Goal: Task Accomplishment & Management: Manage account settings

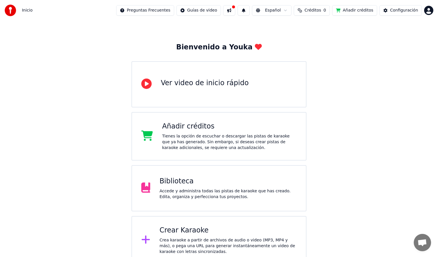
scroll to position [20, 0]
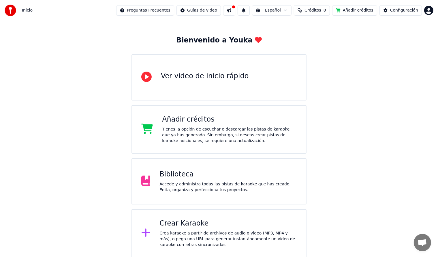
click at [212, 184] on div "Accede y administra todas las pistas de karaoke que has creado. Edita, organiza…" at bounding box center [227, 187] width 137 height 12
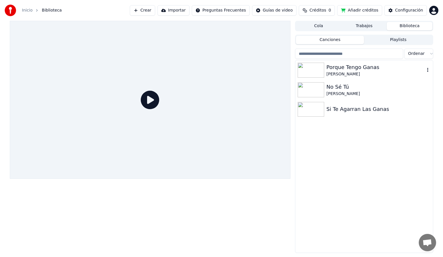
click at [342, 69] on div "Porque Tengo Ganas" at bounding box center [375, 67] width 98 height 8
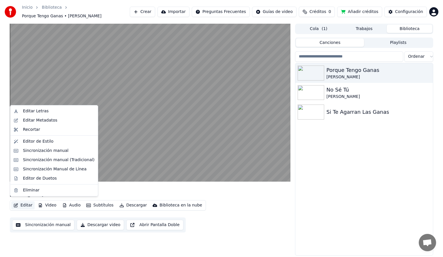
click at [25, 203] on button "Editar" at bounding box center [22, 205] width 23 height 8
click at [44, 141] on div "Editor de Estilo" at bounding box center [38, 141] width 31 height 6
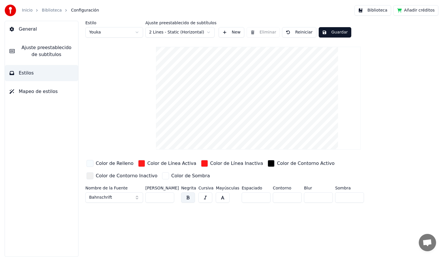
click at [139, 163] on div "button" at bounding box center [141, 163] width 7 height 7
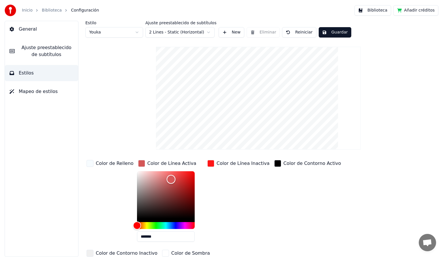
drag, startPoint x: 185, startPoint y: 173, endPoint x: 169, endPoint y: 175, distance: 16.9
click at [167, 178] on div "Color" at bounding box center [171, 178] width 9 height 9
drag, startPoint x: 161, startPoint y: 178, endPoint x: 142, endPoint y: 186, distance: 21.0
click at [142, 186] on div "Color" at bounding box center [146, 186] width 9 height 9
type input "*******"
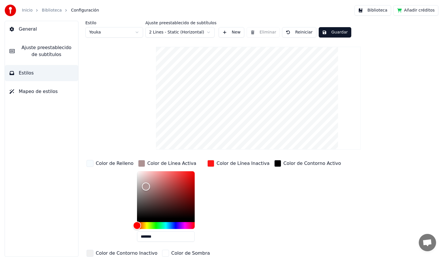
click at [44, 88] on span "Mapeo de estilos" at bounding box center [38, 91] width 39 height 7
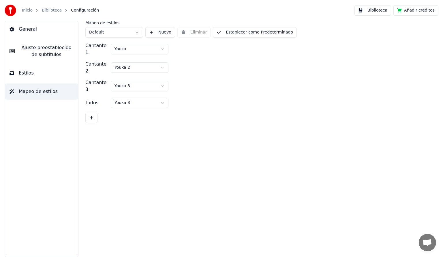
click at [46, 74] on button "Estilos" at bounding box center [41, 73] width 73 height 16
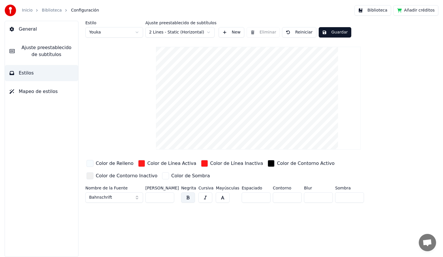
click at [158, 163] on div "Color de Línea Activa" at bounding box center [171, 163] width 49 height 7
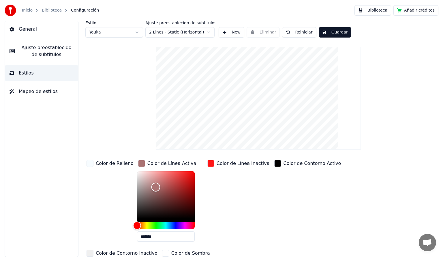
type input "*******"
drag, startPoint x: 176, startPoint y: 178, endPoint x: 152, endPoint y: 186, distance: 25.5
click at [152, 186] on div "Color" at bounding box center [156, 186] width 9 height 9
click at [207, 163] on div "button" at bounding box center [210, 163] width 7 height 7
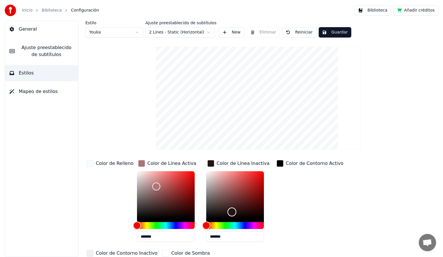
drag, startPoint x: 251, startPoint y: 176, endPoint x: 228, endPoint y: 211, distance: 41.7
click at [228, 211] on div "Color" at bounding box center [231, 211] width 9 height 9
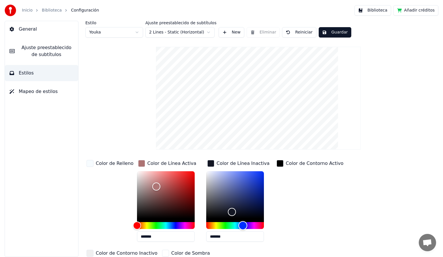
drag, startPoint x: 201, startPoint y: 225, endPoint x: 239, endPoint y: 224, distance: 37.2
click at [239, 224] on div "Hue" at bounding box center [242, 225] width 9 height 9
type input "*******"
drag, startPoint x: 231, startPoint y: 210, endPoint x: 240, endPoint y: 186, distance: 25.9
click at [240, 186] on div "Color" at bounding box center [244, 186] width 9 height 9
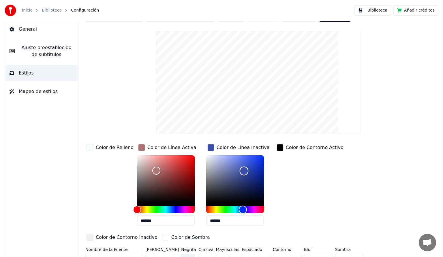
scroll to position [25, 0]
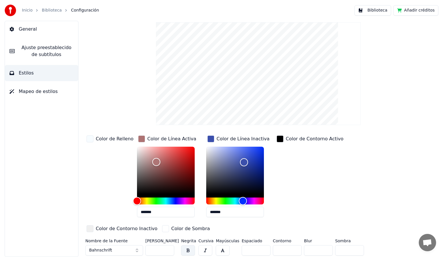
click at [221, 249] on button "button" at bounding box center [223, 250] width 14 height 10
click at [168, 249] on input "***" at bounding box center [159, 250] width 29 height 10
type input "***"
click at [168, 249] on input "***" at bounding box center [159, 250] width 29 height 10
click at [90, 226] on div "button" at bounding box center [89, 228] width 7 height 7
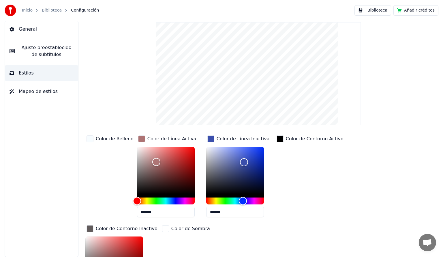
scroll to position [50, 0]
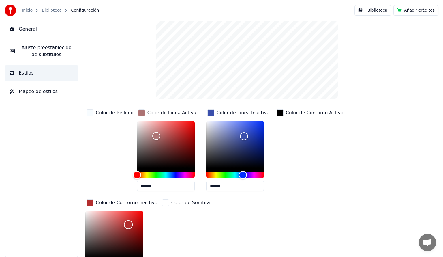
drag, startPoint x: 88, startPoint y: 238, endPoint x: 129, endPoint y: 221, distance: 44.2
click at [129, 221] on div "Color" at bounding box center [128, 224] width 9 height 9
type input "*******"
drag, startPoint x: 129, startPoint y: 220, endPoint x: 91, endPoint y: 220, distance: 37.8
click at [91, 220] on div "Color" at bounding box center [91, 220] width 9 height 9
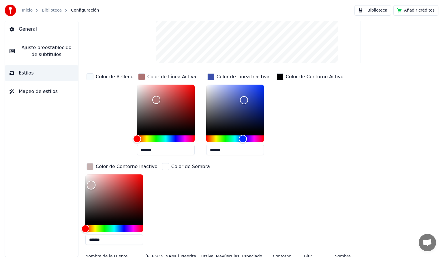
scroll to position [102, 0]
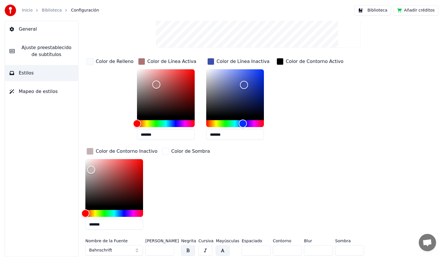
click at [188, 249] on button "button" at bounding box center [188, 250] width 14 height 10
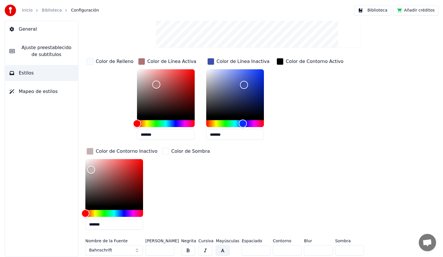
click at [205, 250] on button "button" at bounding box center [205, 250] width 14 height 10
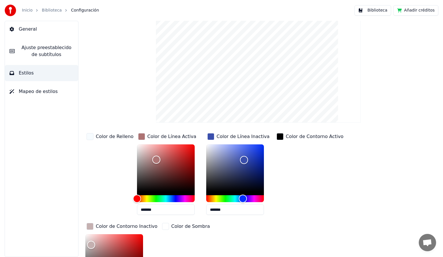
scroll to position [0, 0]
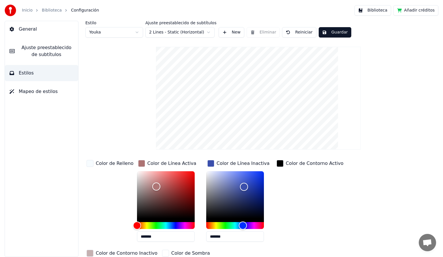
click at [332, 32] on button "Guardar" at bounding box center [335, 32] width 33 height 10
click at [332, 32] on button "Hecho" at bounding box center [333, 32] width 29 height 10
click at [26, 31] on span "General" at bounding box center [28, 29] width 18 height 7
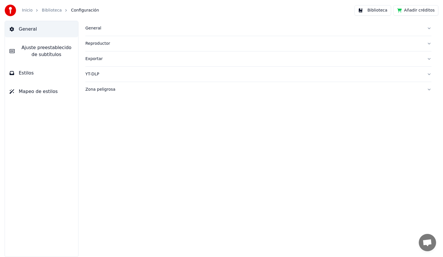
click at [98, 90] on div "Zona peligrosa" at bounding box center [253, 89] width 337 height 6
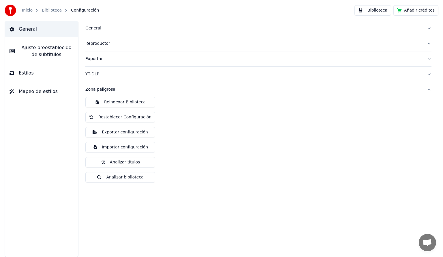
click at [98, 90] on div "Zona peligrosa" at bounding box center [253, 89] width 337 height 6
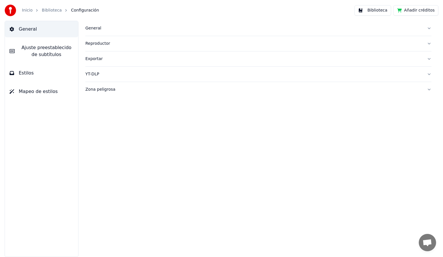
click at [95, 28] on div "General" at bounding box center [253, 28] width 337 height 6
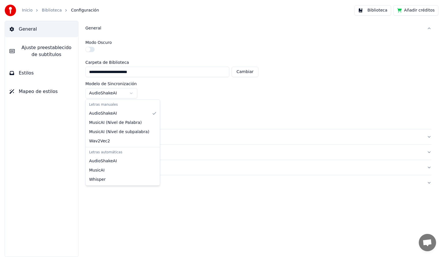
click at [128, 94] on html "**********" at bounding box center [221, 128] width 443 height 257
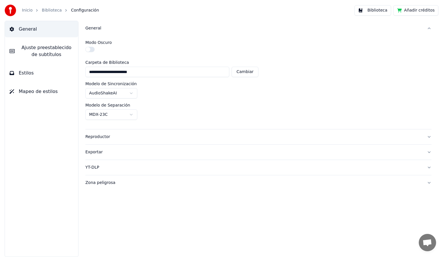
click at [59, 51] on span "Ajuste preestablecido de subtítulos" at bounding box center [46, 51] width 54 height 14
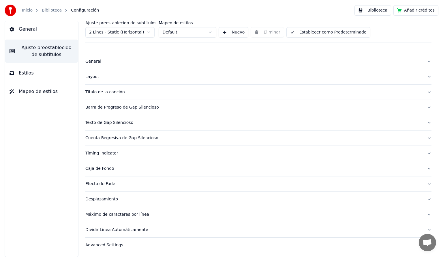
click at [101, 168] on div "Caja de Fondo" at bounding box center [253, 168] width 337 height 6
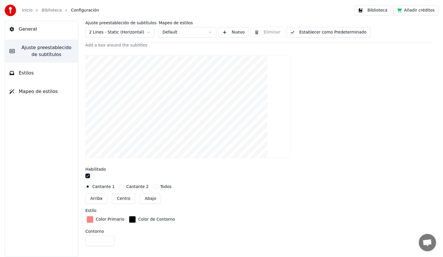
scroll to position [115, 0]
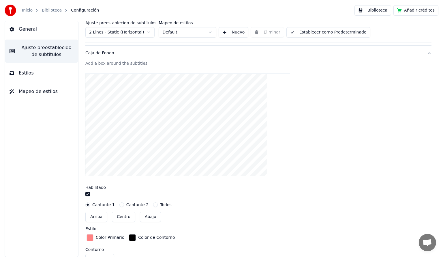
click at [126, 219] on button "Centro" at bounding box center [123, 216] width 23 height 10
type input "***"
drag, startPoint x: 188, startPoint y: 151, endPoint x: 192, endPoint y: 95, distance: 56.3
click at [192, 95] on video at bounding box center [187, 124] width 205 height 103
click at [153, 203] on button "Todos" at bounding box center [155, 204] width 5 height 5
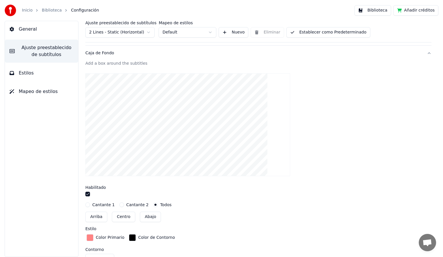
click at [153, 203] on button "Todos" at bounding box center [155, 204] width 5 height 5
click at [89, 203] on button "Cantante 1" at bounding box center [87, 204] width 5 height 5
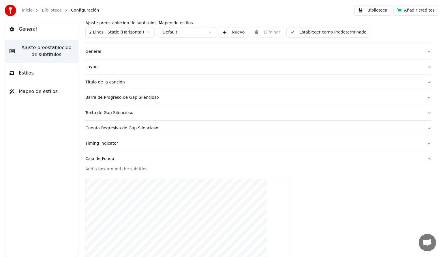
scroll to position [0, 0]
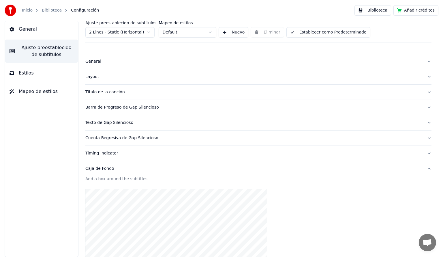
click at [95, 77] on div "Layout" at bounding box center [253, 77] width 337 height 6
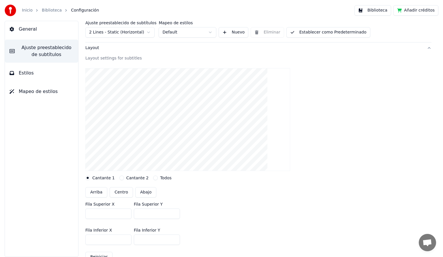
scroll to position [58, 0]
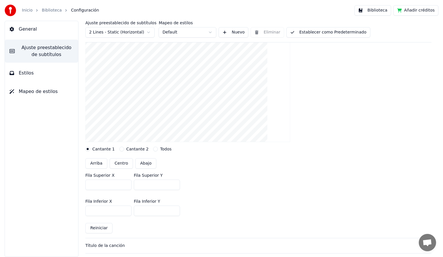
click at [108, 186] on input "***" at bounding box center [108, 184] width 46 height 10
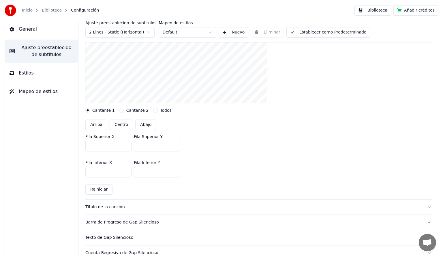
scroll to position [86, 0]
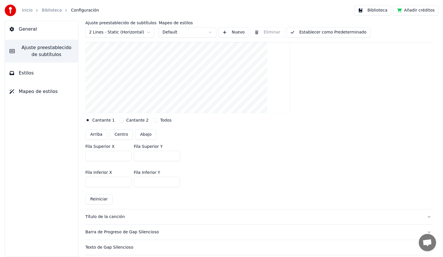
type input "***"
click at [126, 156] on input "***" at bounding box center [108, 155] width 46 height 10
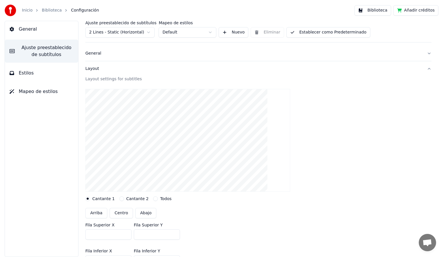
scroll to position [0, 0]
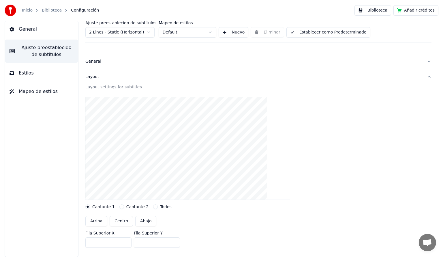
drag, startPoint x: 181, startPoint y: 174, endPoint x: 172, endPoint y: 108, distance: 67.1
click at [172, 108] on video at bounding box center [187, 148] width 205 height 103
drag, startPoint x: 182, startPoint y: 178, endPoint x: 166, endPoint y: 98, distance: 81.0
click at [166, 98] on video at bounding box center [187, 148] width 205 height 103
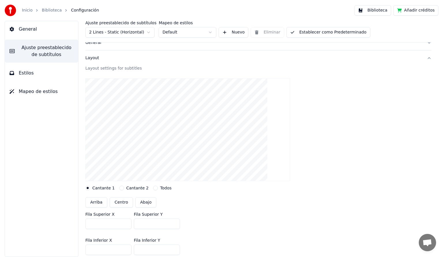
scroll to position [29, 0]
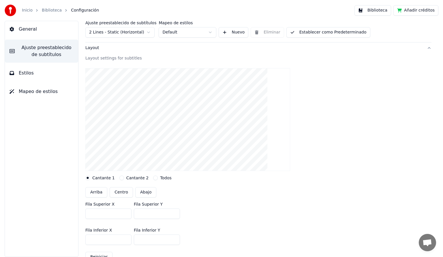
drag, startPoint x: 165, startPoint y: 213, endPoint x: 166, endPoint y: 209, distance: 4.4
click at [166, 209] on input "***" at bounding box center [157, 213] width 46 height 10
type input "***"
click at [174, 212] on input "***" at bounding box center [157, 213] width 46 height 10
click at [120, 193] on button "Centro" at bounding box center [121, 192] width 23 height 10
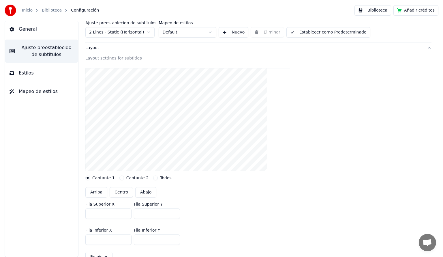
type input "***"
click at [141, 191] on button "Abajo" at bounding box center [145, 192] width 21 height 10
type input "***"
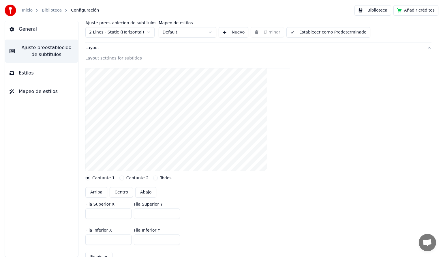
type input "***"
click at [125, 191] on button "Centro" at bounding box center [121, 192] width 23 height 10
type input "***"
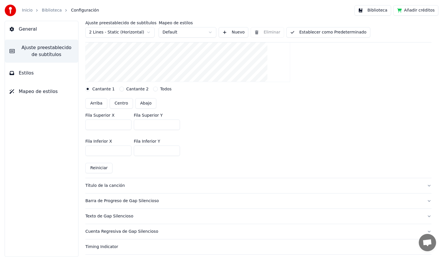
scroll to position [153, 0]
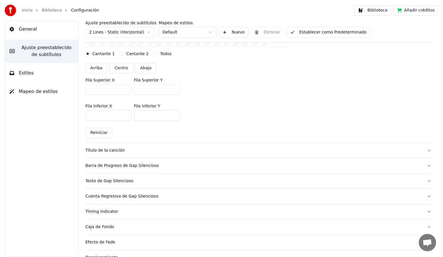
click at [105, 226] on div "Caja de Fondo" at bounding box center [253, 227] width 337 height 6
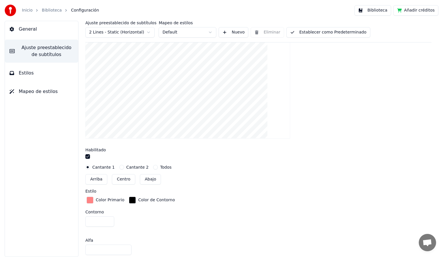
click at [92, 199] on div "button" at bounding box center [89, 199] width 7 height 7
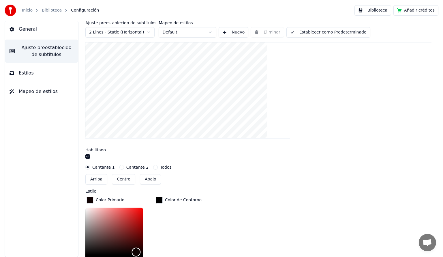
drag, startPoint x: 113, startPoint y: 206, endPoint x: 136, endPoint y: 250, distance: 49.6
click at [136, 250] on div "Color" at bounding box center [136, 251] width 9 height 9
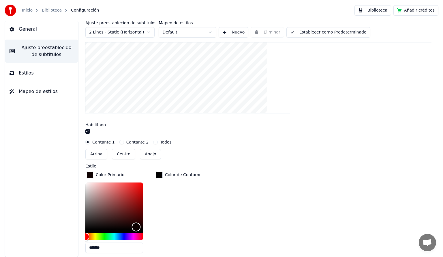
scroll to position [210, 0]
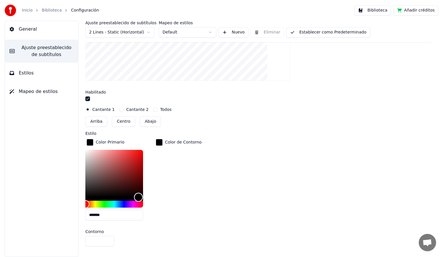
drag, startPoint x: 138, startPoint y: 195, endPoint x: 140, endPoint y: 198, distance: 3.5
click at [140, 198] on div "Color" at bounding box center [138, 196] width 9 height 9
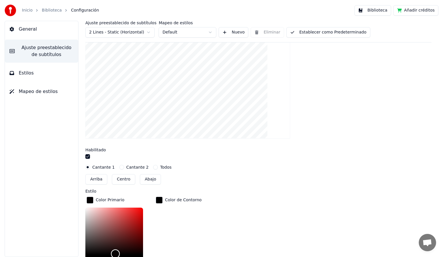
type input "*******"
drag, startPoint x: 131, startPoint y: 254, endPoint x: 103, endPoint y: 251, distance: 28.1
click at [103, 251] on div "Color" at bounding box center [102, 252] width 9 height 9
click at [160, 199] on div "button" at bounding box center [159, 199] width 7 height 7
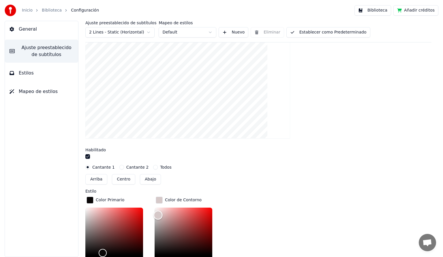
drag, startPoint x: 156, startPoint y: 252, endPoint x: 158, endPoint y: 211, distance: 41.0
click at [158, 211] on div "Color" at bounding box center [158, 214] width 9 height 9
drag, startPoint x: 161, startPoint y: 212, endPoint x: 201, endPoint y: 222, distance: 41.9
click at [201, 222] on div "Color" at bounding box center [201, 223] width 9 height 9
type input "*******"
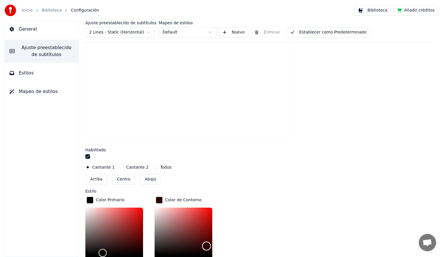
drag, startPoint x: 200, startPoint y: 221, endPoint x: 207, endPoint y: 246, distance: 25.7
click at [207, 246] on div "Color" at bounding box center [206, 245] width 9 height 9
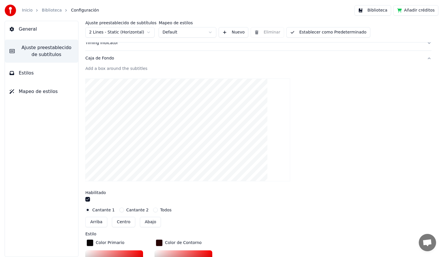
scroll to position [119, 0]
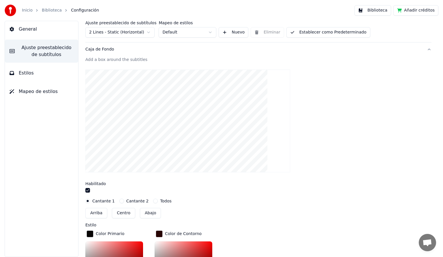
click at [24, 73] on span "Estilos" at bounding box center [26, 72] width 15 height 7
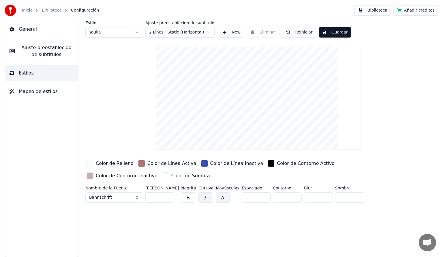
scroll to position [0, 0]
click at [138, 164] on div "button" at bounding box center [141, 163] width 7 height 7
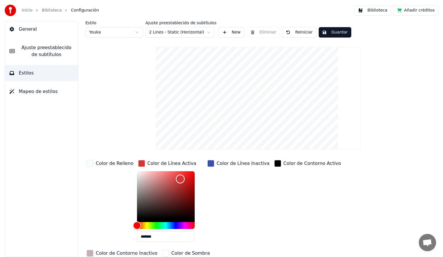
type input "*******"
drag, startPoint x: 177, startPoint y: 178, endPoint x: 188, endPoint y: 175, distance: 11.0
click at [188, 175] on div "Color" at bounding box center [191, 175] width 9 height 9
click at [93, 249] on div "button" at bounding box center [89, 252] width 7 height 7
type input "*******"
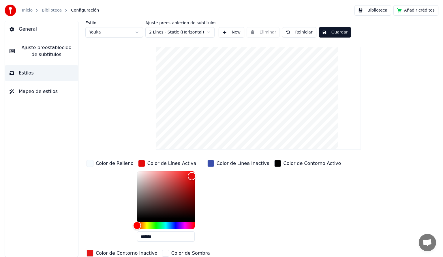
drag, startPoint x: 334, startPoint y: 182, endPoint x: 379, endPoint y: 175, distance: 45.4
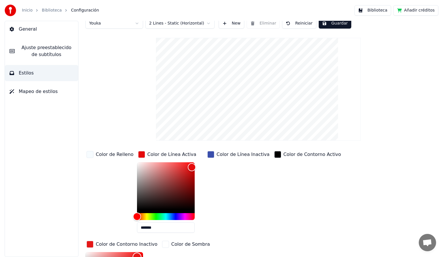
scroll to position [25, 0]
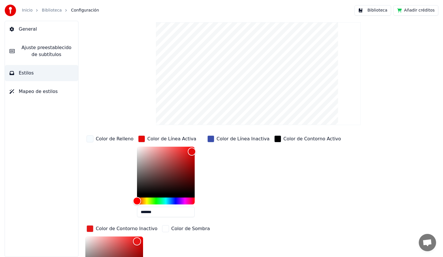
type input "**"
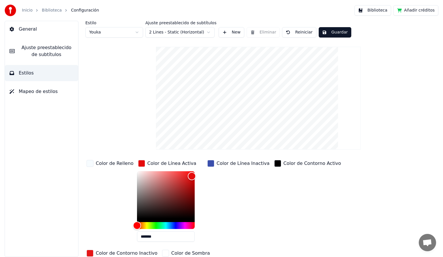
click at [237, 33] on button "New" at bounding box center [231, 32] width 26 height 10
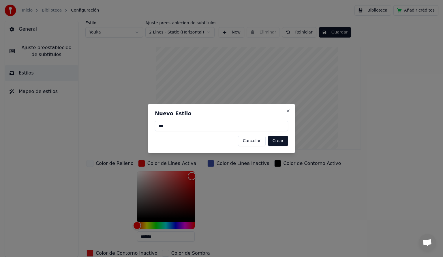
type input "***"
click at [284, 143] on button "Crear" at bounding box center [278, 140] width 20 height 10
type input "**"
type input "*"
type input "*******"
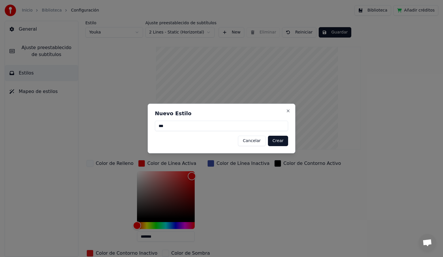
type input "*******"
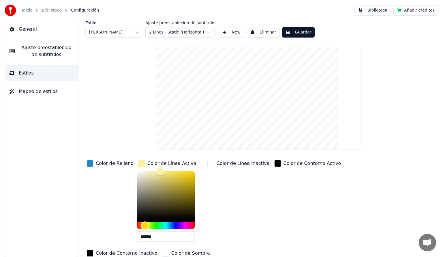
click at [135, 33] on html "Inicio Biblioteca Configuración Biblioteca Añadir créditos General Ajuste prees…" at bounding box center [221, 128] width 443 height 257
click at [140, 31] on html "Inicio Biblioteca Configuración Biblioteca Añadir créditos General Ajuste prees…" at bounding box center [221, 128] width 443 height 257
type input "***"
type input "**"
type input "*******"
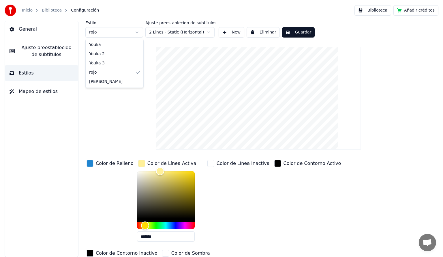
type input "*******"
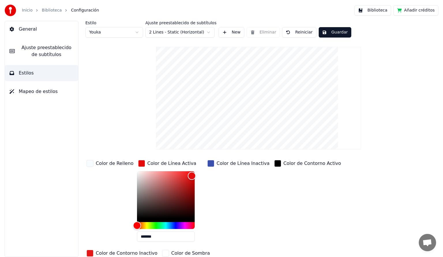
click at [140, 33] on html "Inicio Biblioteca Configuración Biblioteca Añadir créditos General Ajuste prees…" at bounding box center [221, 128] width 443 height 257
type input "**"
type input "*"
type input "*******"
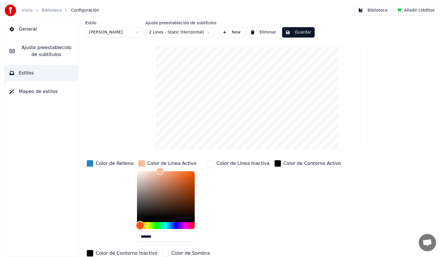
drag, startPoint x: 142, startPoint y: 227, endPoint x: 130, endPoint y: 224, distance: 11.8
click at [136, 226] on div "Hue" at bounding box center [140, 225] width 9 height 9
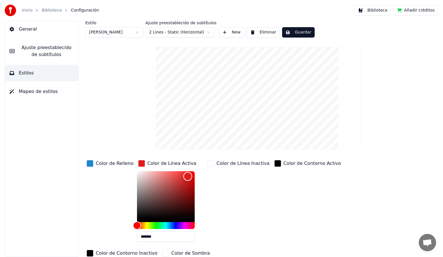
type input "*******"
drag, startPoint x: 157, startPoint y: 171, endPoint x: 182, endPoint y: 176, distance: 25.7
click at [182, 176] on div "Color" at bounding box center [186, 176] width 9 height 9
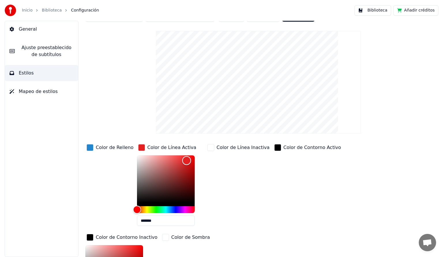
scroll to position [25, 0]
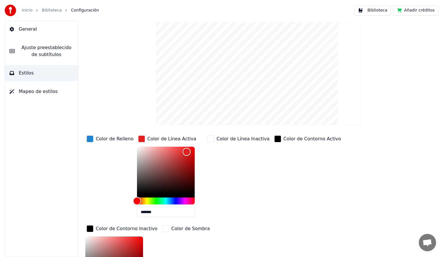
type input "**"
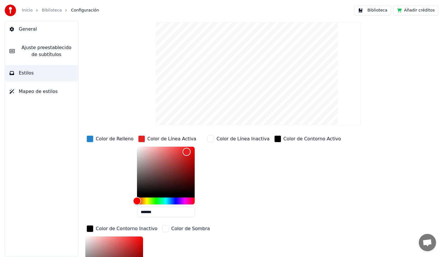
type input "***"
click at [282, 45] on video at bounding box center [258, 73] width 205 height 103
click at [162, 228] on div "button" at bounding box center [165, 228] width 7 height 7
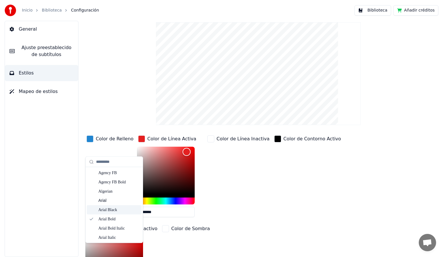
click at [113, 210] on div "Arial Black" at bounding box center [118, 210] width 41 height 6
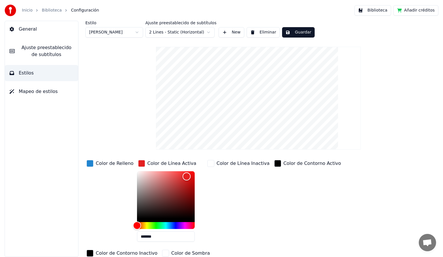
click at [208, 31] on html "Inicio Biblioteca Configuración Biblioteca Añadir créditos General Ajuste prees…" at bounding box center [221, 128] width 443 height 257
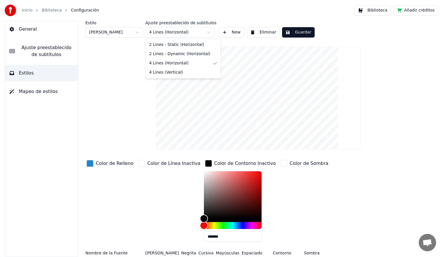
click at [206, 33] on html "Inicio Biblioteca Configuración Biblioteca Añadir créditos General Ajuste prees…" at bounding box center [221, 128] width 443 height 257
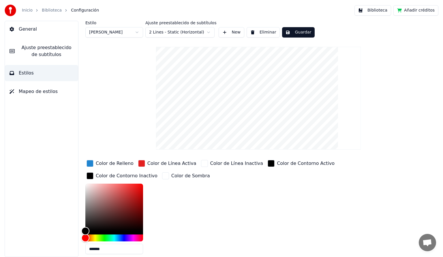
click at [296, 33] on button "Guardar" at bounding box center [298, 32] width 33 height 10
click at [304, 33] on button "Guardar" at bounding box center [298, 32] width 33 height 10
click at [375, 10] on button "Biblioteca" at bounding box center [372, 10] width 37 height 10
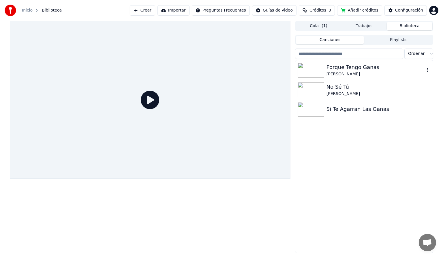
click at [367, 71] on div "[PERSON_NAME]" at bounding box center [375, 74] width 98 height 6
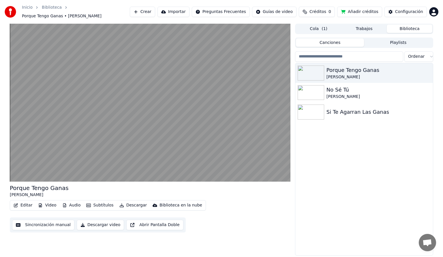
click at [23, 203] on button "Editar" at bounding box center [22, 205] width 23 height 8
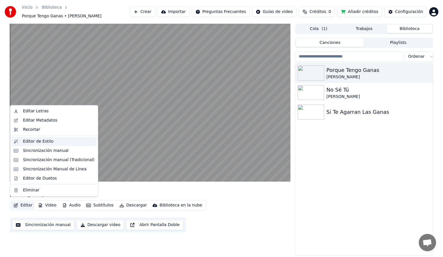
click at [41, 142] on div "Editor de Estilo" at bounding box center [38, 141] width 31 height 6
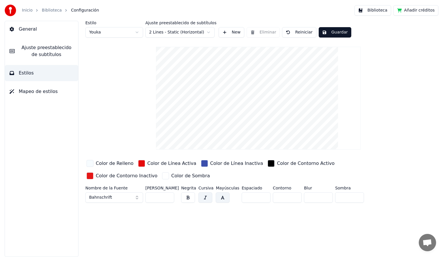
click at [168, 197] on input "***" at bounding box center [159, 197] width 29 height 10
type input "***"
click at [168, 197] on input "***" at bounding box center [159, 197] width 29 height 10
click at [336, 35] on button "Guardar" at bounding box center [335, 32] width 33 height 10
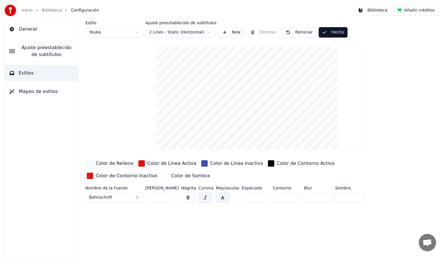
click at [378, 9] on button "Biblioteca" at bounding box center [372, 10] width 37 height 10
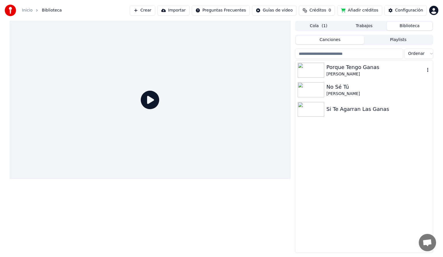
click at [347, 67] on div "Porque Tengo Ganas" at bounding box center [375, 67] width 98 height 8
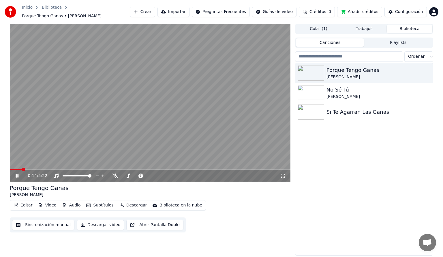
click at [22, 169] on span at bounding box center [150, 169] width 280 height 1
click at [48, 165] on video at bounding box center [150, 103] width 280 height 158
click at [47, 169] on span at bounding box center [150, 169] width 280 height 1
click at [18, 174] on icon at bounding box center [16, 176] width 3 height 4
click at [281, 173] on icon at bounding box center [283, 175] width 6 height 5
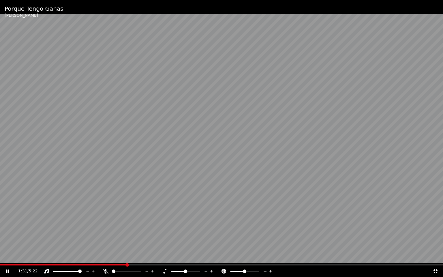
click at [437, 256] on icon at bounding box center [435, 271] width 6 height 5
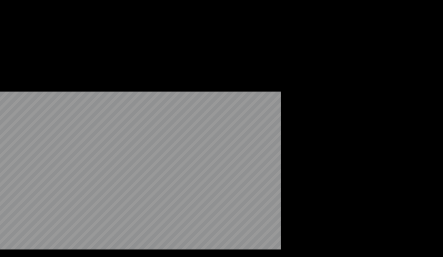
click at [26, 51] on button "Editar" at bounding box center [22, 47] width 23 height 8
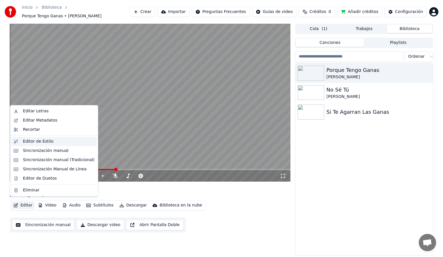
click at [36, 142] on div "Editor de Estilo" at bounding box center [38, 141] width 31 height 6
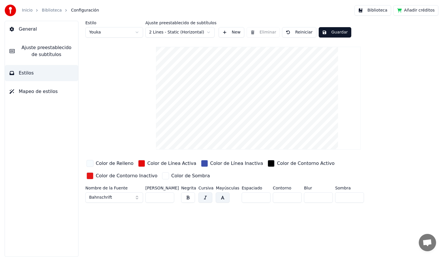
click at [137, 32] on html "Inicio Biblioteca Configuración Biblioteca Añadir créditos General Ajuste prees…" at bounding box center [221, 128] width 443 height 257
type input "***"
type input "**"
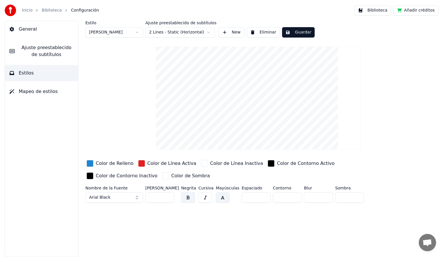
type input "***"
click at [168, 196] on input "***" at bounding box center [159, 197] width 29 height 10
click at [292, 33] on button "Guardar" at bounding box center [298, 32] width 33 height 10
click at [375, 11] on button "Biblioteca" at bounding box center [372, 10] width 37 height 10
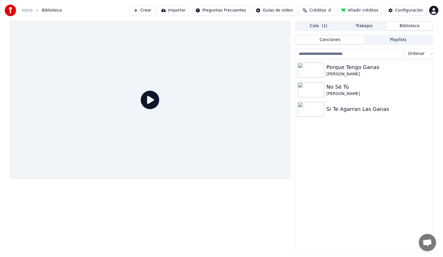
click at [156, 100] on icon at bounding box center [150, 100] width 18 height 18
click at [154, 101] on icon at bounding box center [150, 100] width 18 height 18
click at [344, 88] on div "No Sé Tú" at bounding box center [375, 87] width 98 height 8
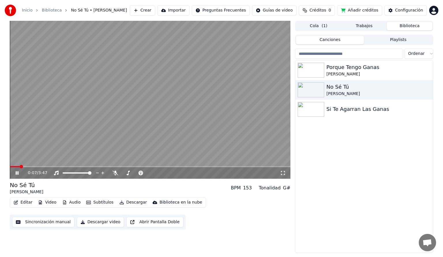
click at [45, 166] on span at bounding box center [150, 166] width 280 height 1
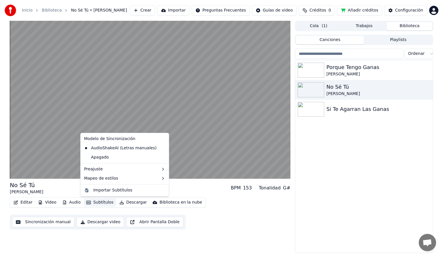
click at [99, 202] on button "Subtítulos" at bounding box center [100, 202] width 32 height 8
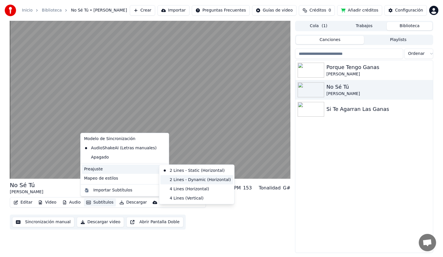
click at [200, 182] on div "2 Lines - Dynamic (Horizontal)" at bounding box center [196, 179] width 73 height 9
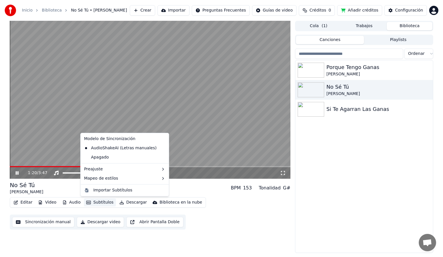
click at [101, 201] on button "Subtítulos" at bounding box center [100, 202] width 32 height 8
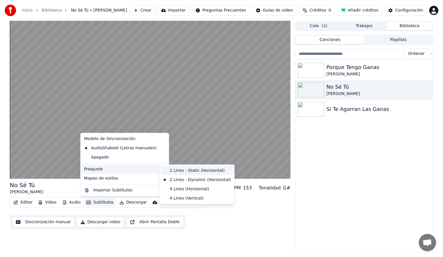
click at [206, 171] on div "2 Lines - Static (Horizontal)" at bounding box center [196, 170] width 73 height 9
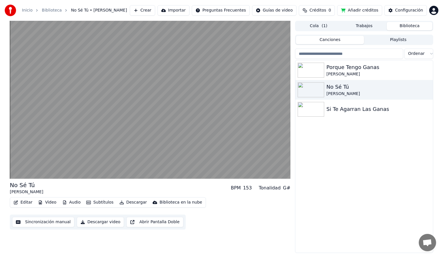
click at [48, 203] on button "Video" at bounding box center [47, 202] width 23 height 8
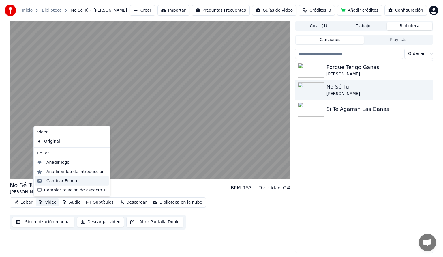
click at [63, 182] on div "Cambiar Fondo" at bounding box center [61, 181] width 31 height 6
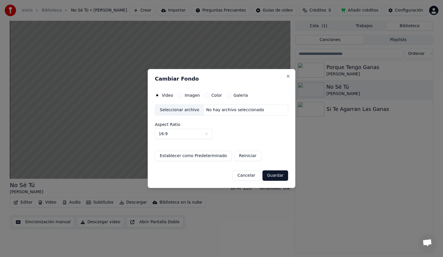
click at [206, 95] on button "Color" at bounding box center [206, 95] width 5 height 5
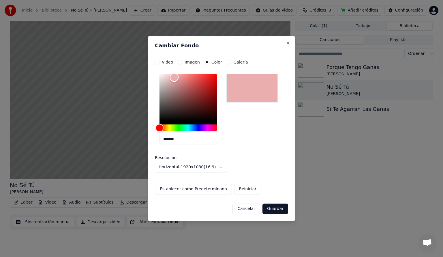
type input "*******"
drag, startPoint x: 160, startPoint y: 122, endPoint x: 174, endPoint y: 77, distance: 46.9
click at [174, 77] on div "Color" at bounding box center [174, 77] width 9 height 9
click at [277, 208] on button "Guardar" at bounding box center [275, 208] width 26 height 10
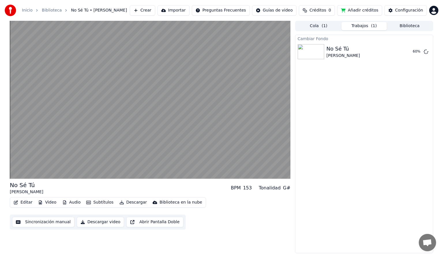
click at [52, 201] on button "Video" at bounding box center [47, 202] width 23 height 8
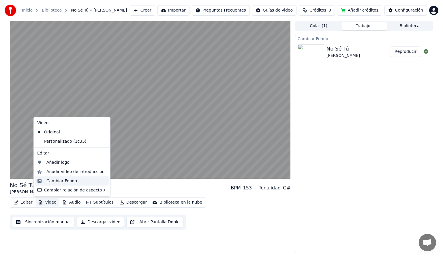
click at [67, 180] on div "Cambiar Fondo" at bounding box center [61, 181] width 31 height 6
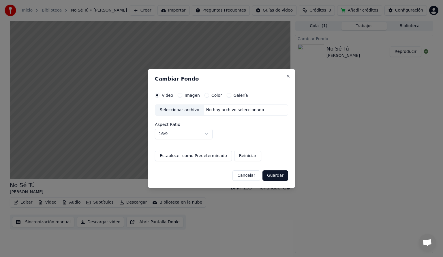
click at [205, 95] on button "Color" at bounding box center [206, 95] width 5 height 5
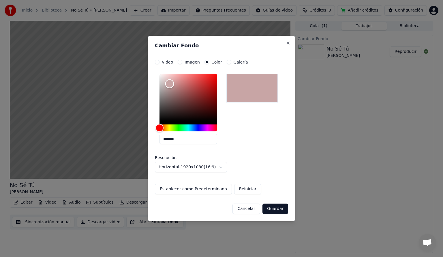
type input "*******"
drag, startPoint x: 160, startPoint y: 120, endPoint x: 169, endPoint y: 83, distance: 38.6
click at [169, 83] on div "Color" at bounding box center [169, 82] width 9 height 9
click at [275, 211] on button "Guardar" at bounding box center [275, 208] width 26 height 10
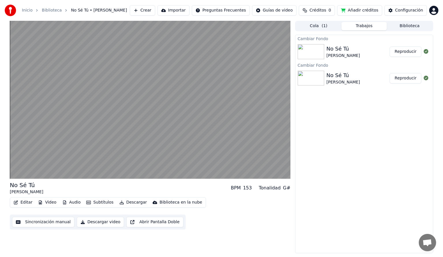
click at [348, 54] on div "No Sé Tú Luis Miguel" at bounding box center [357, 52] width 63 height 14
click at [340, 48] on div "No Sé Tú" at bounding box center [342, 49] width 33 height 8
click at [409, 53] on button "Reproducir" at bounding box center [405, 51] width 32 height 10
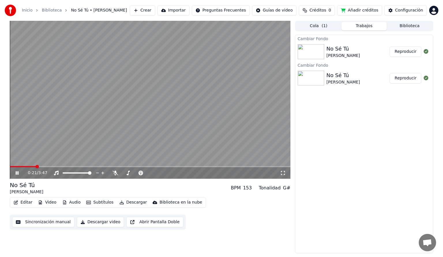
click at [324, 27] on span "( 1 )" at bounding box center [324, 26] width 6 height 6
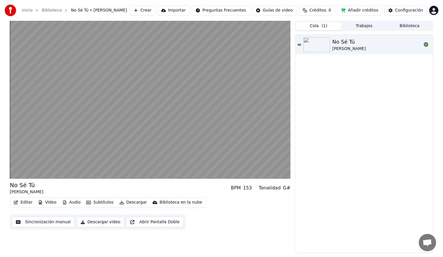
click at [355, 27] on button "Trabajos" at bounding box center [364, 26] width 46 height 8
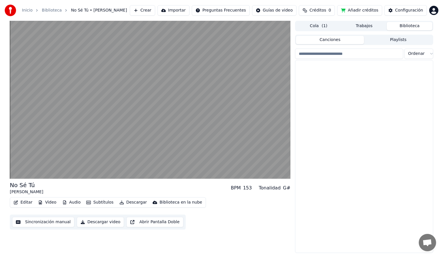
click at [404, 25] on button "Biblioteca" at bounding box center [410, 26] width 46 height 8
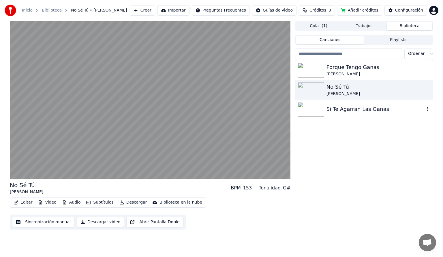
click at [362, 112] on div "Si Te Agarran Las Ganas" at bounding box center [375, 109] width 98 height 8
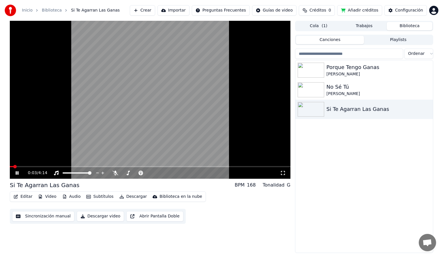
click at [46, 197] on button "Video" at bounding box center [47, 196] width 23 height 8
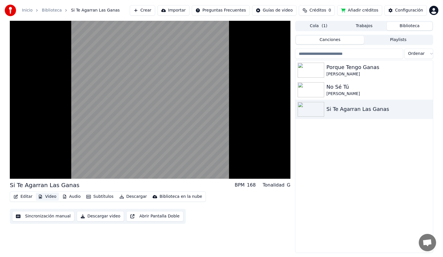
click at [52, 196] on button "Video" at bounding box center [47, 196] width 23 height 8
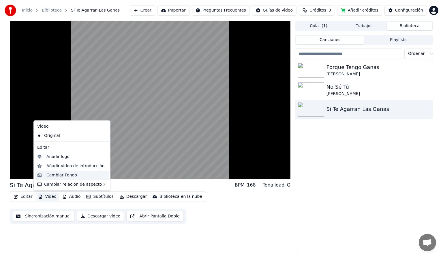
click at [59, 175] on div "Cambiar Fondo" at bounding box center [61, 175] width 31 height 6
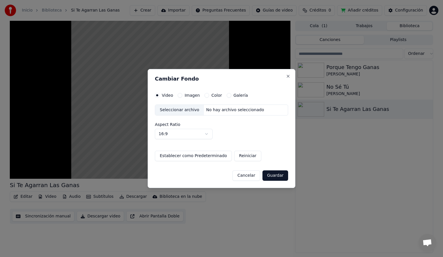
click at [206, 96] on button "Color" at bounding box center [206, 95] width 5 height 5
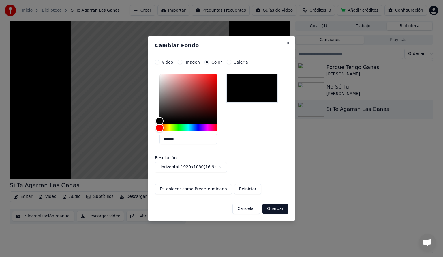
click at [248, 208] on button "Cancelar" at bounding box center [246, 208] width 28 height 10
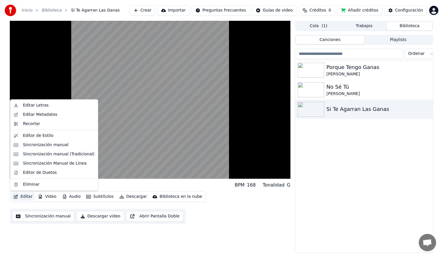
click at [24, 196] on button "Editar" at bounding box center [22, 196] width 23 height 8
click at [42, 136] on div "Editor de Estilo" at bounding box center [38, 136] width 31 height 6
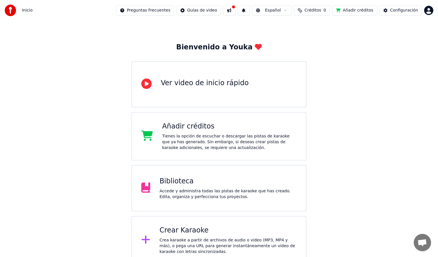
scroll to position [20, 0]
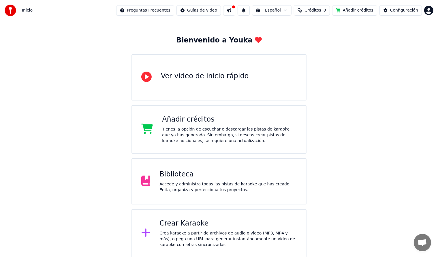
click at [228, 186] on div "Accede y administra todas las pistas de karaoke que has creado. Edita, organiza…" at bounding box center [227, 187] width 137 height 12
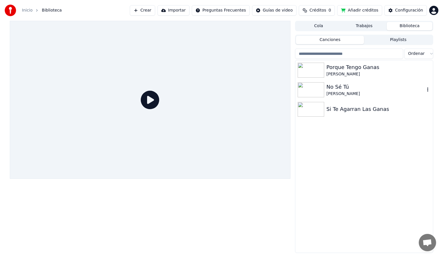
click at [350, 90] on div "No Sé Tú" at bounding box center [375, 87] width 98 height 8
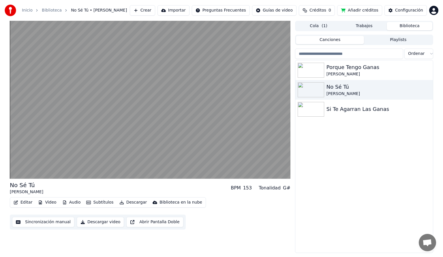
click at [285, 189] on div "G#" at bounding box center [286, 187] width 7 height 7
click at [278, 189] on div "Tonalidad" at bounding box center [270, 187] width 22 height 7
click at [252, 188] on div "153" at bounding box center [247, 187] width 9 height 7
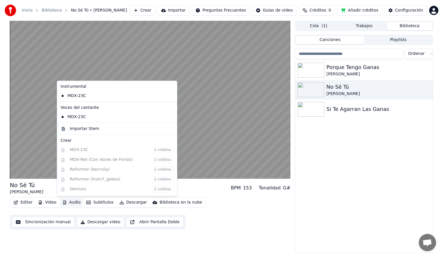
click at [68, 203] on button "Audio" at bounding box center [71, 202] width 23 height 8
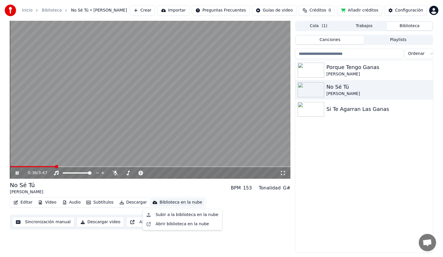
click at [44, 166] on span at bounding box center [33, 166] width 46 height 1
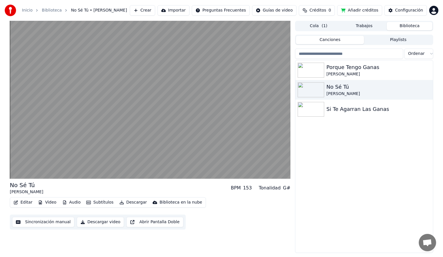
click at [99, 202] on button "Subtítulos" at bounding box center [100, 202] width 32 height 8
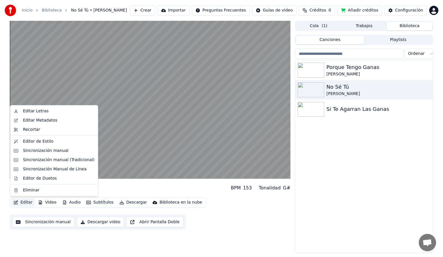
click at [26, 203] on button "Editar" at bounding box center [22, 202] width 23 height 8
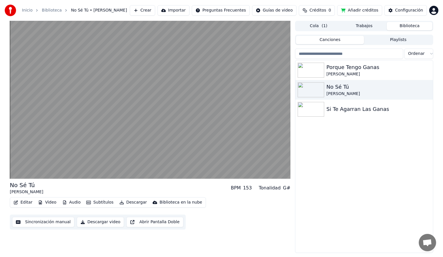
click at [26, 203] on button "Editar" at bounding box center [22, 202] width 23 height 8
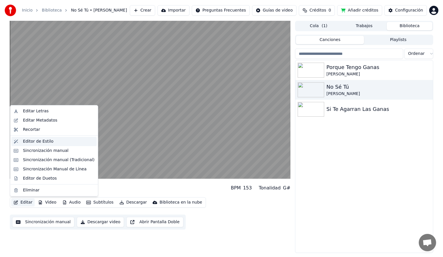
click at [58, 141] on div "Editor de Estilo" at bounding box center [58, 141] width 71 height 6
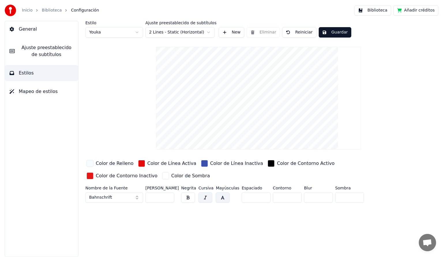
click at [30, 31] on span "General" at bounding box center [28, 29] width 18 height 7
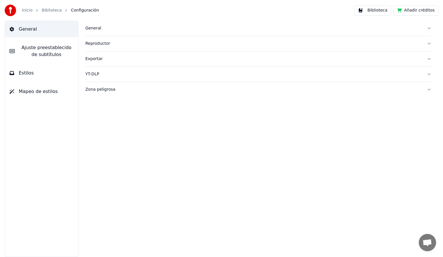
click at [95, 28] on div "General" at bounding box center [253, 28] width 337 height 6
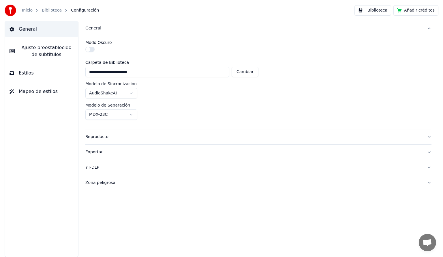
click at [95, 28] on div "General" at bounding box center [253, 28] width 337 height 6
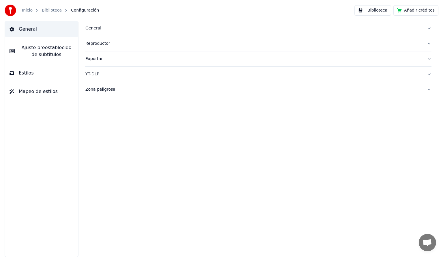
click at [54, 74] on button "Estilos" at bounding box center [41, 73] width 73 height 16
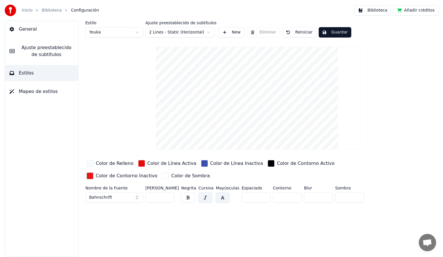
click at [206, 196] on button "button" at bounding box center [205, 197] width 14 height 10
click at [162, 175] on div "button" at bounding box center [165, 175] width 7 height 7
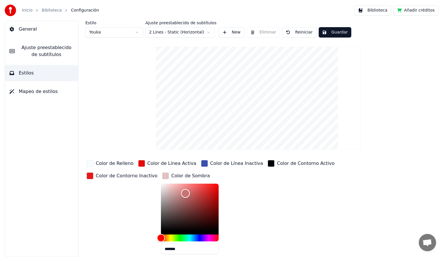
drag, startPoint x: 88, startPoint y: 184, endPoint x: 110, endPoint y: 193, distance: 23.4
click at [181, 193] on div "Color" at bounding box center [185, 193] width 9 height 9
drag, startPoint x: 114, startPoint y: 202, endPoint x: 119, endPoint y: 209, distance: 8.0
click at [190, 209] on div "Color" at bounding box center [194, 209] width 9 height 9
drag, startPoint x: 119, startPoint y: 209, endPoint x: 101, endPoint y: 203, distance: 18.8
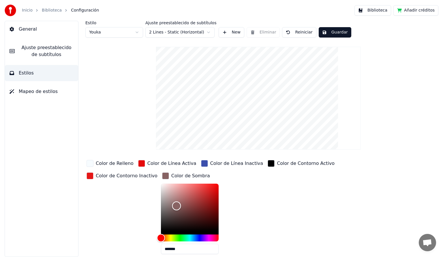
click at [172, 203] on div "Color" at bounding box center [176, 205] width 9 height 9
drag, startPoint x: 102, startPoint y: 201, endPoint x: 111, endPoint y: 197, distance: 9.7
click at [172, 199] on div "Color" at bounding box center [176, 201] width 9 height 9
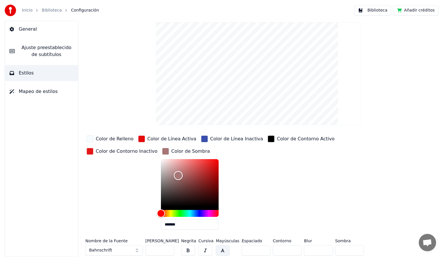
type input "*******"
drag, startPoint x: 103, startPoint y: 174, endPoint x: 95, endPoint y: 156, distance: 19.5
click at [166, 156] on div "Color" at bounding box center [170, 158] width 9 height 9
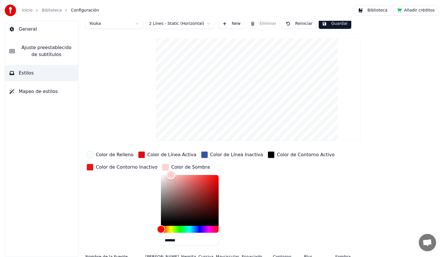
scroll to position [0, 0]
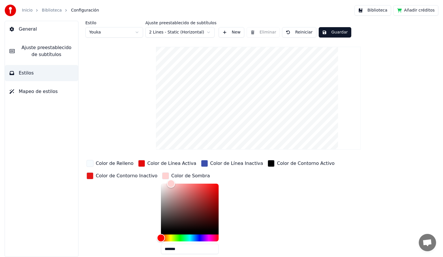
click at [328, 34] on button "Guardar" at bounding box center [335, 32] width 33 height 10
click at [46, 44] on button "Ajuste preestablecido de subtítulos" at bounding box center [41, 50] width 73 height 23
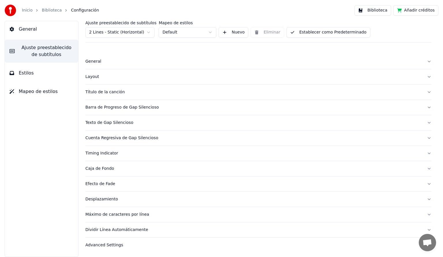
click at [144, 107] on div "Barra de Progreso de Gap Silencioso" at bounding box center [253, 107] width 337 height 6
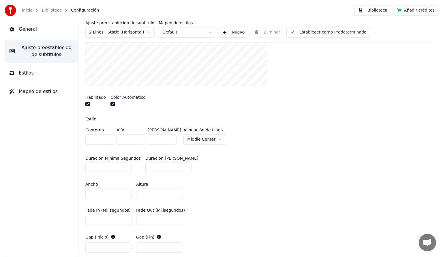
scroll to position [58, 0]
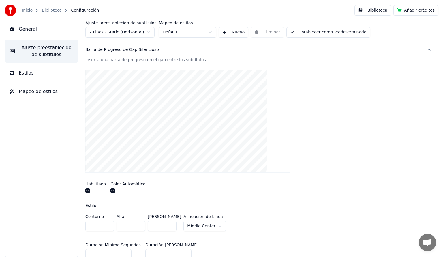
click at [213, 227] on html "Inicio Biblioteca Configuración Biblioteca Añadir créditos General Ajuste prees…" at bounding box center [221, 128] width 443 height 257
click at [213, 224] on html "Inicio Biblioteca Configuración Biblioteca Añadir créditos General Ajuste prees…" at bounding box center [221, 128] width 443 height 257
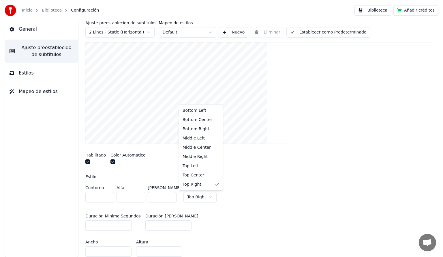
click at [202, 196] on html "Inicio Biblioteca Configuración Biblioteca Añadir créditos General Ajuste prees…" at bounding box center [221, 128] width 443 height 257
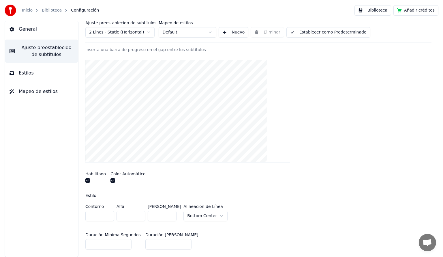
scroll to position [58, 0]
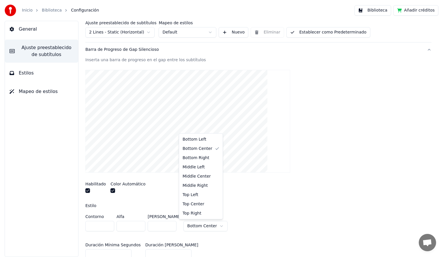
click at [212, 225] on html "Inicio Biblioteca Configuración Biblioteca Añadir créditos General Ajuste prees…" at bounding box center [221, 128] width 443 height 257
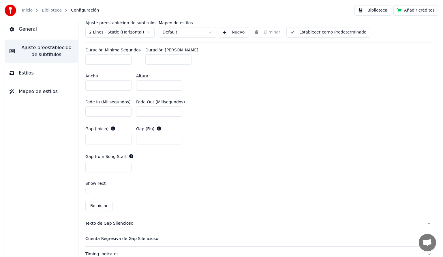
scroll to position [288, 0]
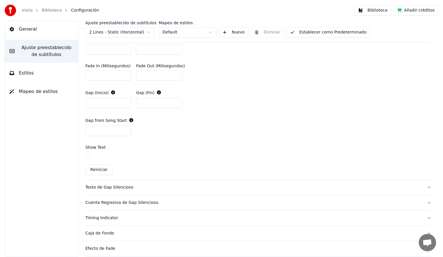
click at [123, 187] on div "Texto de Gap Silencioso" at bounding box center [253, 187] width 337 height 6
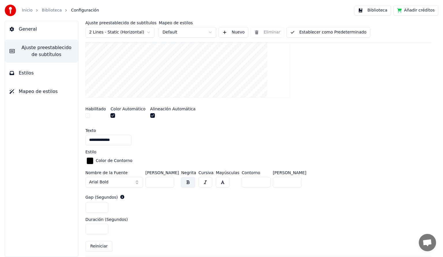
scroll to position [234, 0]
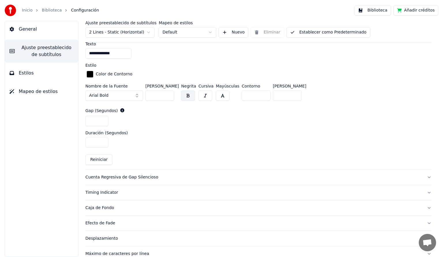
click at [133, 176] on div "Cuenta Regresiva de Gap Silencioso" at bounding box center [253, 177] width 337 height 6
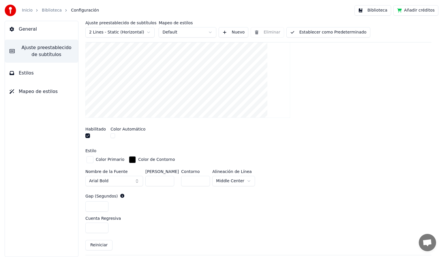
scroll to position [119, 0]
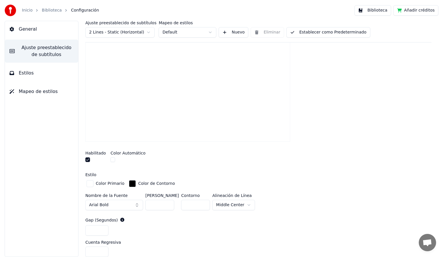
click at [167, 202] on input "***" at bounding box center [159, 204] width 29 height 10
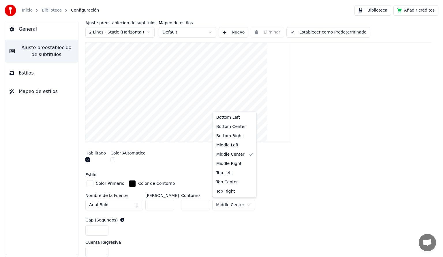
click at [225, 204] on html "Inicio Biblioteca Configuración Biblioteca Añadir créditos General Ajuste prees…" at bounding box center [221, 128] width 443 height 257
click at [246, 203] on html "Inicio Biblioteca Configuración Biblioteca Añadir créditos General Ajuste prees…" at bounding box center [221, 128] width 443 height 257
click at [317, 175] on html "Inicio Biblioteca Configuración Biblioteca Añadir créditos General Ajuste prees…" at bounding box center [221, 128] width 443 height 257
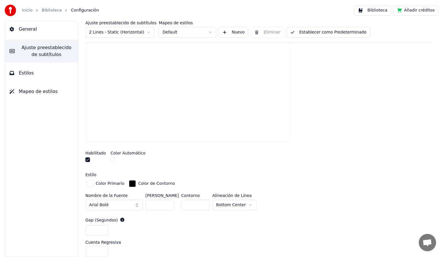
type input "***"
click at [168, 202] on input "***" at bounding box center [159, 204] width 29 height 10
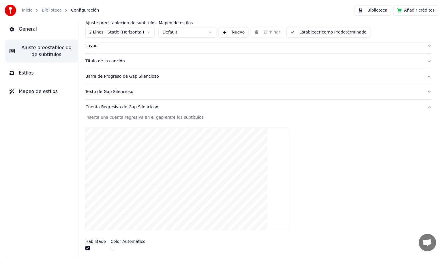
scroll to position [0, 0]
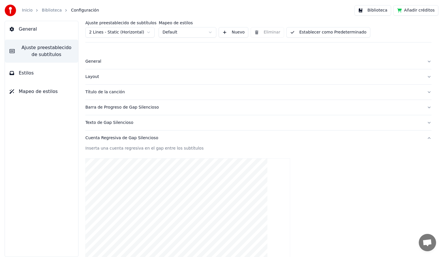
click at [316, 34] on button "Establecer como Predeterminado" at bounding box center [328, 32] width 84 height 10
click at [378, 10] on button "Biblioteca" at bounding box center [372, 10] width 37 height 10
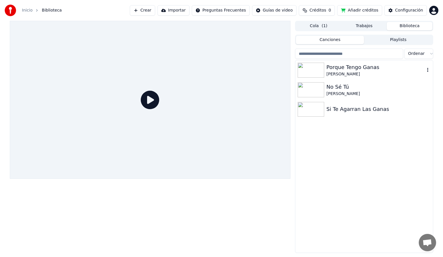
click at [356, 69] on div "Porque Tengo Ganas" at bounding box center [375, 67] width 98 height 8
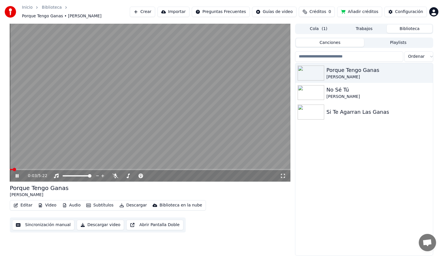
click at [21, 169] on span at bounding box center [150, 169] width 280 height 1
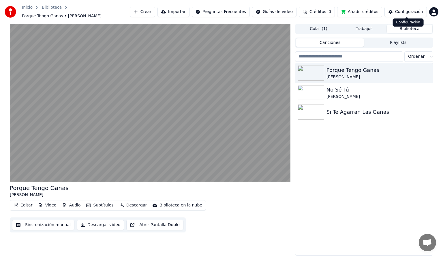
click at [396, 12] on button "Configuración" at bounding box center [405, 12] width 42 height 10
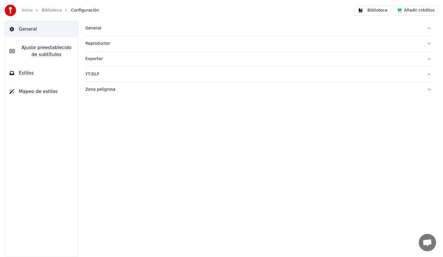
click at [93, 29] on div "General" at bounding box center [253, 28] width 337 height 6
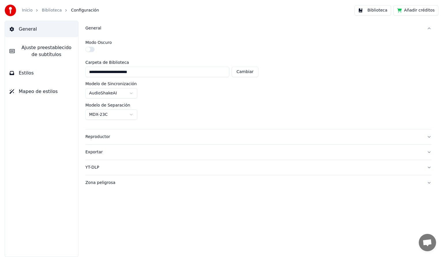
click at [93, 28] on div "General" at bounding box center [253, 28] width 337 height 6
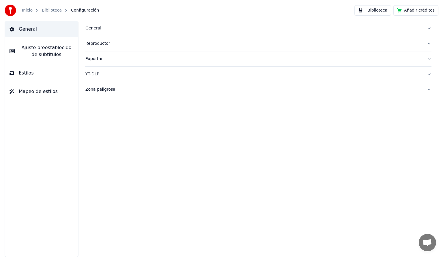
click at [38, 75] on button "Estilos" at bounding box center [41, 73] width 73 height 16
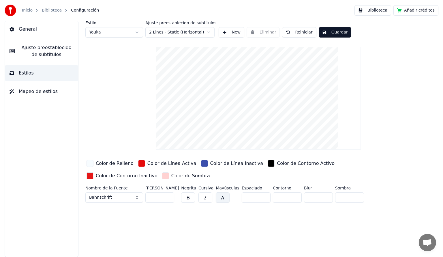
click at [38, 33] on button "General" at bounding box center [41, 29] width 73 height 16
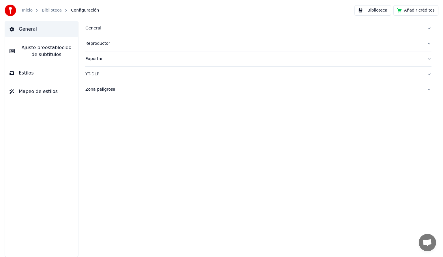
click at [38, 89] on span "Mapeo de estilos" at bounding box center [38, 91] width 39 height 7
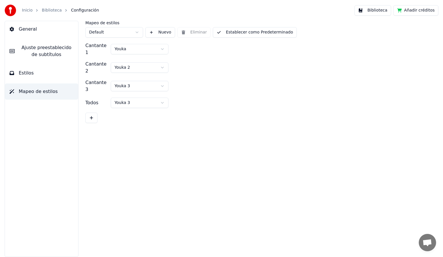
click at [37, 72] on button "Estilos" at bounding box center [41, 73] width 73 height 16
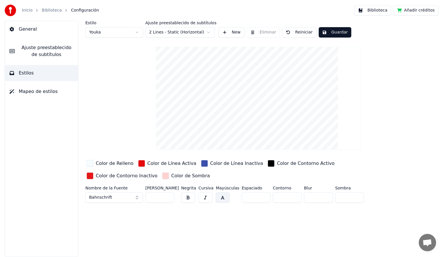
click at [48, 50] on span "Ajuste preestablecido de subtítulos" at bounding box center [46, 51] width 54 height 14
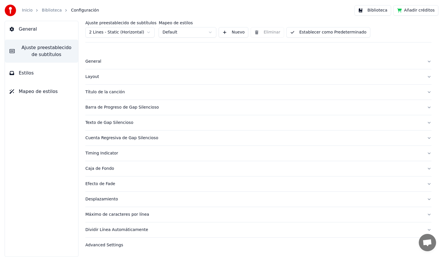
click at [144, 137] on div "Cuenta Regresiva de Gap Silencioso" at bounding box center [253, 138] width 337 height 6
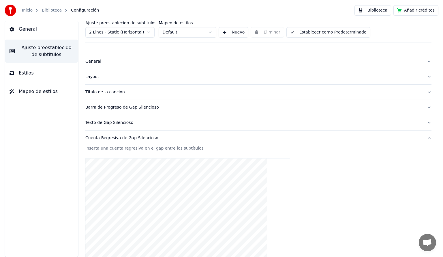
scroll to position [29, 0]
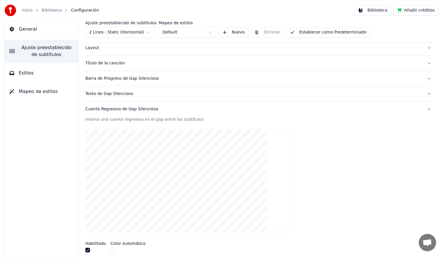
click at [147, 78] on div "Barra de Progreso de Gap Silencioso" at bounding box center [253, 79] width 337 height 6
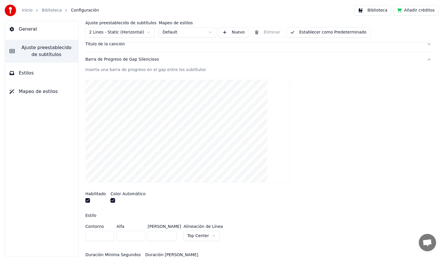
scroll to position [58, 0]
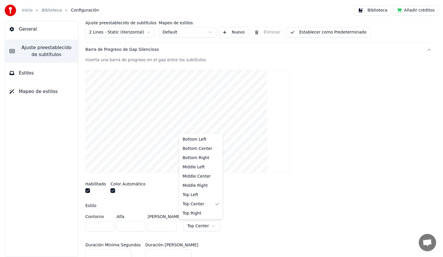
click at [206, 225] on html "Inicio Biblioteca Configuración Biblioteca Añadir créditos General Ajuste prees…" at bounding box center [221, 128] width 443 height 257
click at [319, 34] on button "Establecer como Predeterminado" at bounding box center [328, 32] width 84 height 10
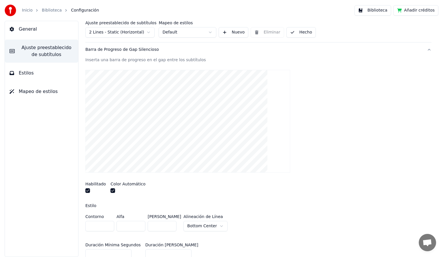
click at [378, 12] on button "Biblioteca" at bounding box center [372, 10] width 37 height 10
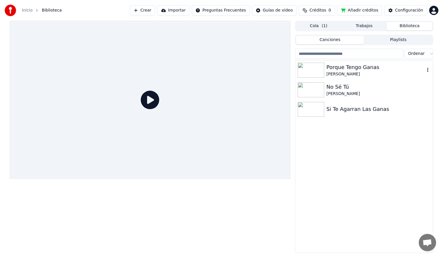
click at [340, 67] on div "Porque Tengo Ganas" at bounding box center [375, 67] width 98 height 8
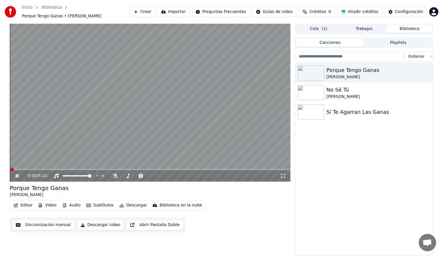
click at [30, 169] on span at bounding box center [150, 169] width 280 height 1
click at [22, 165] on video at bounding box center [150, 103] width 280 height 158
click at [21, 169] on span at bounding box center [21, 169] width 22 height 1
click at [15, 174] on icon at bounding box center [16, 176] width 3 height 4
click at [30, 169] on span at bounding box center [32, 169] width 44 height 1
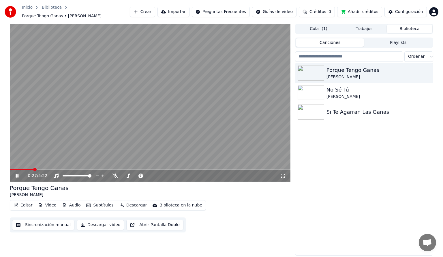
click at [26, 165] on video at bounding box center [150, 103] width 280 height 158
click at [25, 169] on span at bounding box center [22, 169] width 24 height 1
click at [16, 174] on icon at bounding box center [16, 176] width 3 height 4
click at [17, 173] on icon at bounding box center [21, 175] width 14 height 5
click at [27, 202] on button "Editar" at bounding box center [22, 205] width 23 height 8
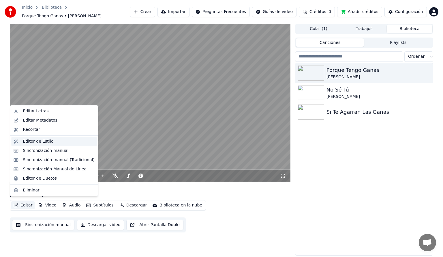
click at [52, 139] on div "Editor de Estilo" at bounding box center [58, 141] width 71 height 6
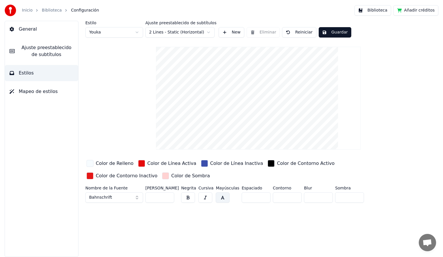
click at [36, 33] on button "General" at bounding box center [41, 29] width 73 height 16
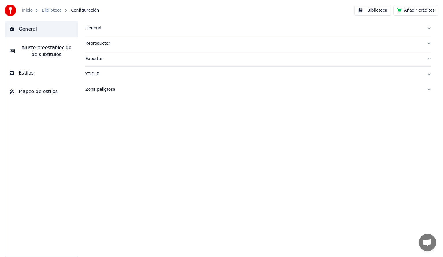
click at [27, 71] on span "Estilos" at bounding box center [26, 72] width 15 height 7
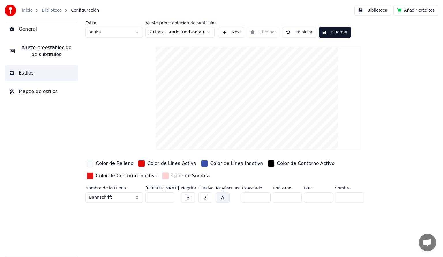
click at [29, 29] on span "General" at bounding box center [28, 29] width 18 height 7
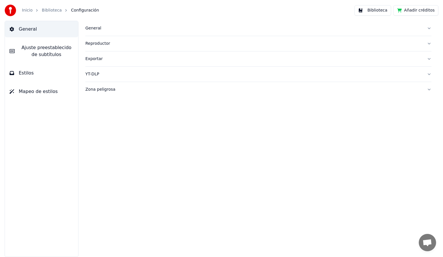
click at [45, 48] on span "Ajuste preestablecido de subtítulos" at bounding box center [46, 51] width 54 height 14
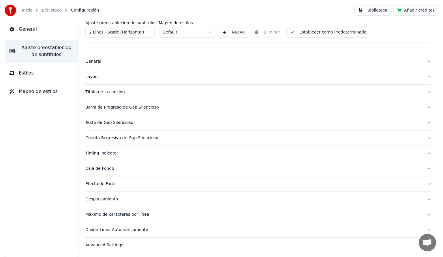
click at [120, 121] on div "Texto de Gap Silencioso" at bounding box center [253, 123] width 337 height 6
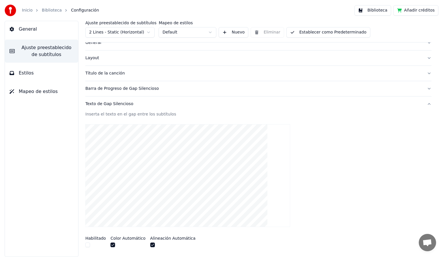
scroll to position [29, 0]
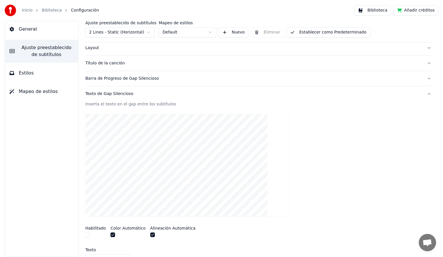
click at [111, 93] on div "Texto de Gap Silencioso" at bounding box center [253, 94] width 337 height 6
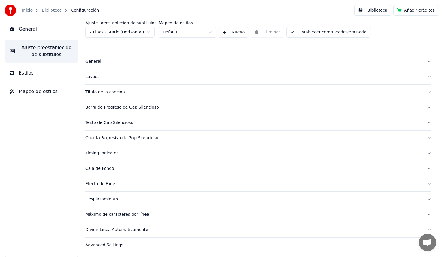
click at [123, 105] on div "Barra de Progreso de Gap Silencioso" at bounding box center [253, 107] width 337 height 6
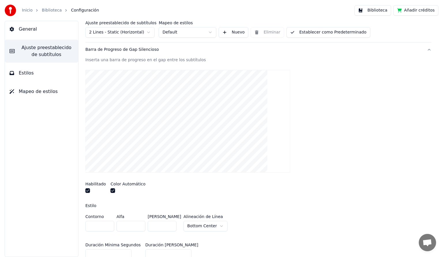
scroll to position [86, 0]
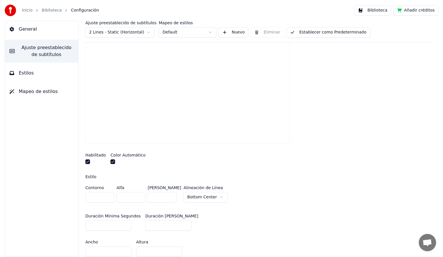
click at [170, 196] on input "**" at bounding box center [162, 197] width 29 height 10
click at [171, 195] on input "**" at bounding box center [162, 197] width 29 height 10
type input "***"
click at [169, 195] on input "***" at bounding box center [162, 197] width 29 height 10
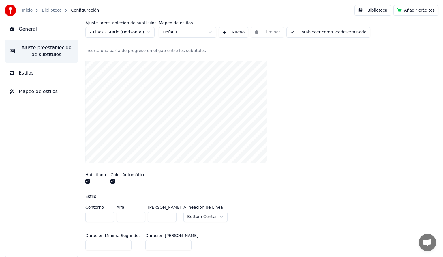
scroll to position [58, 0]
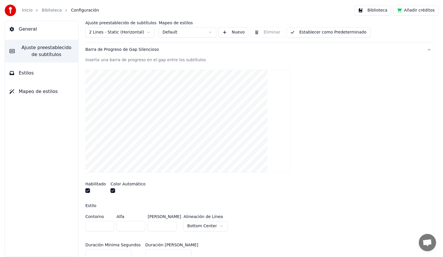
click at [313, 34] on button "Establecer como Predeterminado" at bounding box center [328, 32] width 84 height 10
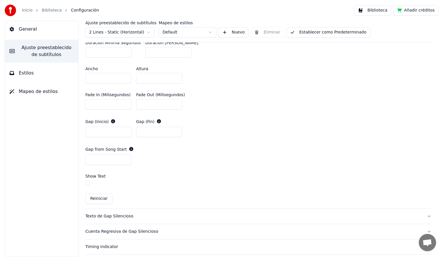
scroll to position [288, 0]
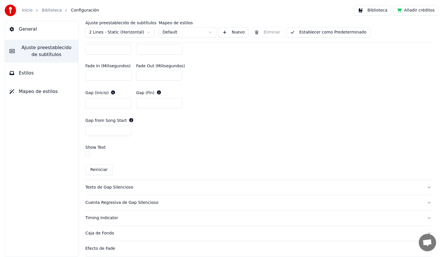
click at [140, 202] on div "Cuenta Regresiva de Gap Silencioso" at bounding box center [253, 202] width 337 height 6
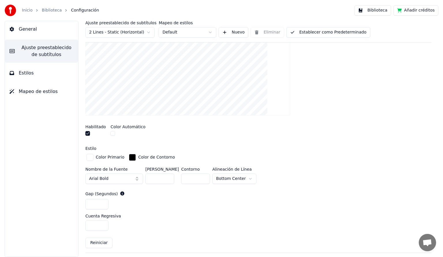
scroll to position [155, 0]
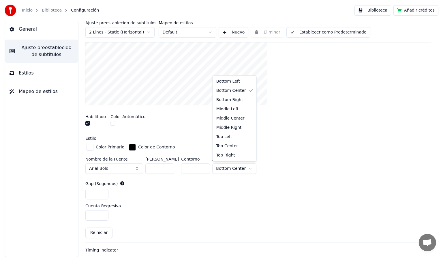
click at [247, 168] on html "Inicio Biblioteca Configuración Biblioteca Añadir créditos General Ajuste prees…" at bounding box center [221, 128] width 443 height 257
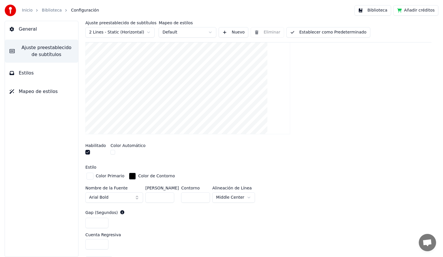
scroll to position [98, 0]
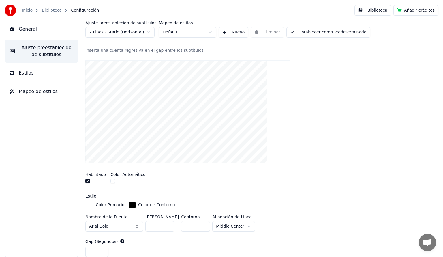
click at [314, 33] on button "Establecer como Predeterminado" at bounding box center [328, 32] width 84 height 10
click at [370, 11] on button "Biblioteca" at bounding box center [372, 10] width 37 height 10
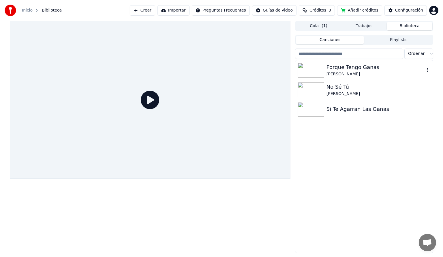
click at [368, 67] on div "Porque Tengo Ganas" at bounding box center [375, 67] width 98 height 8
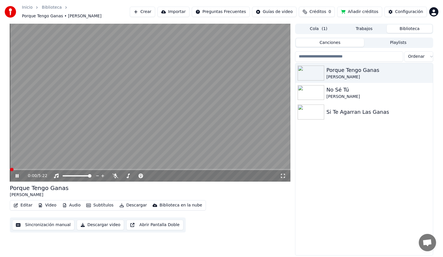
click at [20, 169] on span at bounding box center [150, 169] width 280 height 1
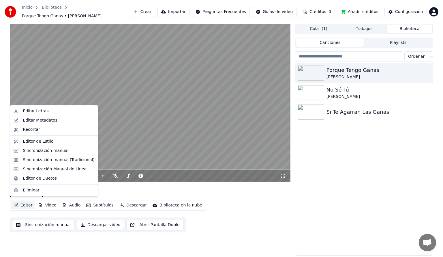
click at [20, 204] on button "Editar" at bounding box center [22, 205] width 23 height 8
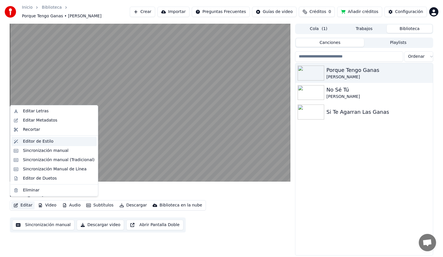
click at [40, 140] on div "Editor de Estilo" at bounding box center [38, 141] width 31 height 6
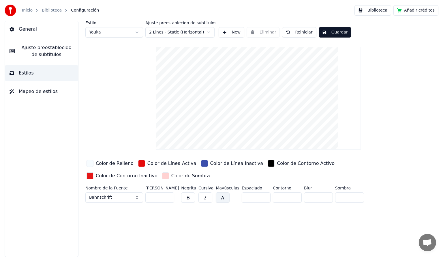
click at [44, 51] on span "Ajuste preestablecido de subtítulos" at bounding box center [46, 51] width 54 height 14
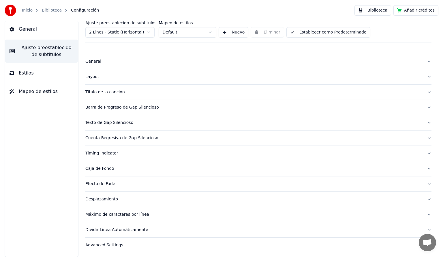
click at [134, 138] on div "Cuenta Regresiva de Gap Silencioso" at bounding box center [253, 138] width 337 height 6
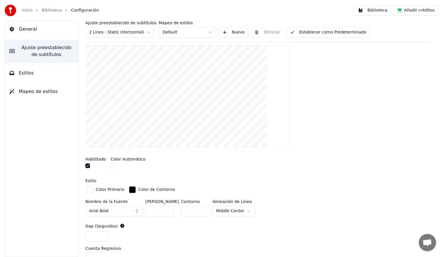
scroll to position [115, 0]
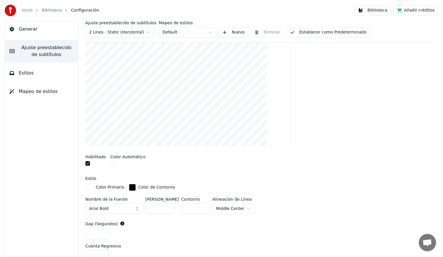
click at [246, 209] on html "Inicio Biblioteca Configuración Biblioteca Añadir créditos General Ajuste prees…" at bounding box center [221, 128] width 443 height 257
click at [326, 197] on html "Inicio Biblioteca Configuración Biblioteca Añadir créditos General Ajuste prees…" at bounding box center [221, 128] width 443 height 257
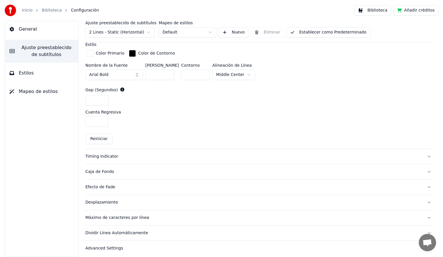
scroll to position [251, 0]
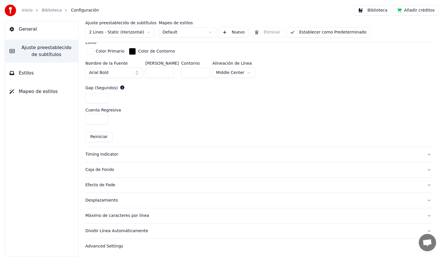
click at [105, 168] on div "Caja de Fondo" at bounding box center [253, 170] width 337 height 6
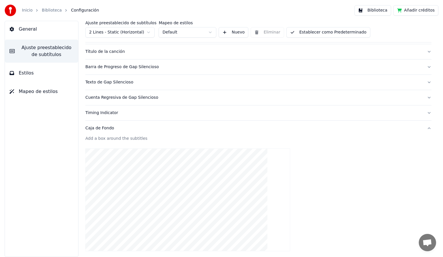
scroll to position [0, 0]
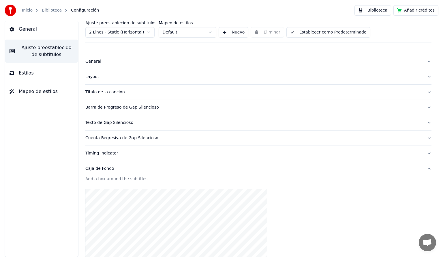
click at [146, 108] on div "Barra de Progreso de Gap Silencioso" at bounding box center [253, 107] width 337 height 6
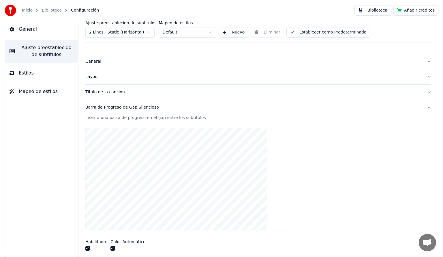
click at [322, 29] on button "Establecer como Predeterminado" at bounding box center [328, 32] width 84 height 10
click at [382, 10] on button "Biblioteca" at bounding box center [372, 10] width 37 height 10
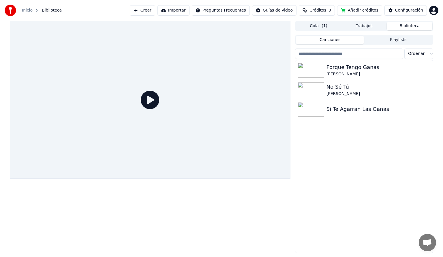
click at [152, 98] on icon at bounding box center [150, 100] width 18 height 18
click at [340, 109] on div "Si Te Agarran Las Ganas" at bounding box center [375, 109] width 98 height 8
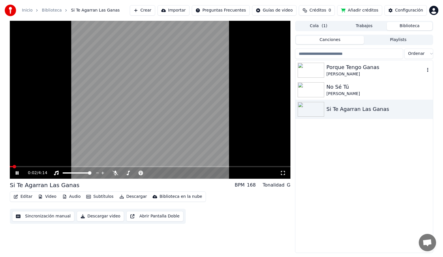
click at [344, 68] on div "Porque Tengo Ganas" at bounding box center [375, 67] width 98 height 8
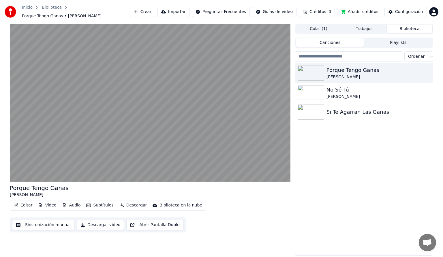
click at [25, 201] on button "Editar" at bounding box center [22, 205] width 23 height 8
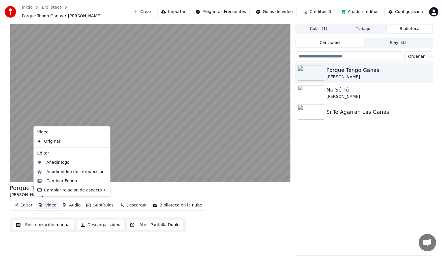
click at [51, 203] on button "Video" at bounding box center [47, 205] width 23 height 8
click at [73, 182] on div "Cambiar Fondo" at bounding box center [61, 181] width 31 height 6
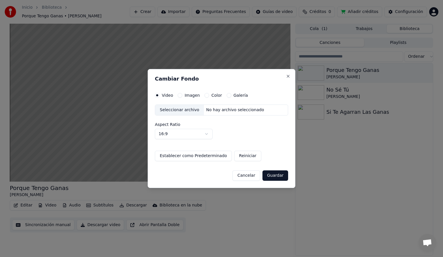
click at [248, 176] on button "Cancelar" at bounding box center [246, 175] width 28 height 10
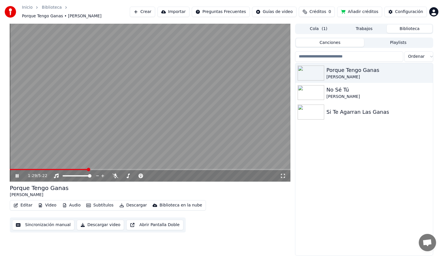
click at [136, 64] on video at bounding box center [150, 103] width 280 height 158
click at [155, 12] on button "Crear" at bounding box center [142, 12] width 25 height 10
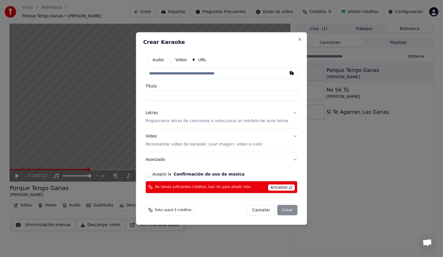
click at [150, 61] on button "Audio" at bounding box center [147, 59] width 5 height 5
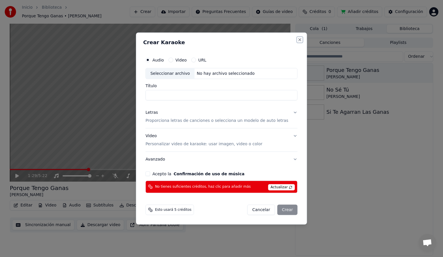
click at [297, 40] on button "Close" at bounding box center [299, 39] width 5 height 5
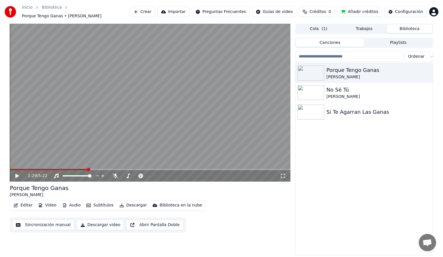
click at [102, 202] on button "Subtítulos" at bounding box center [100, 205] width 32 height 8
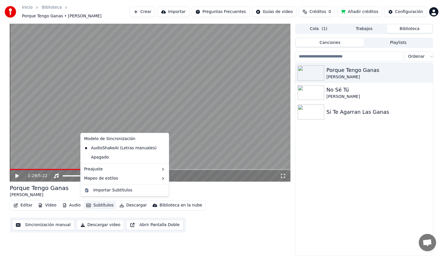
click at [304, 212] on div "Porque Tengo Ganas [PERSON_NAME] No Sé Tú [PERSON_NAME] Las Ganas" at bounding box center [363, 159] width 137 height 192
